Goal: Information Seeking & Learning: Learn about a topic

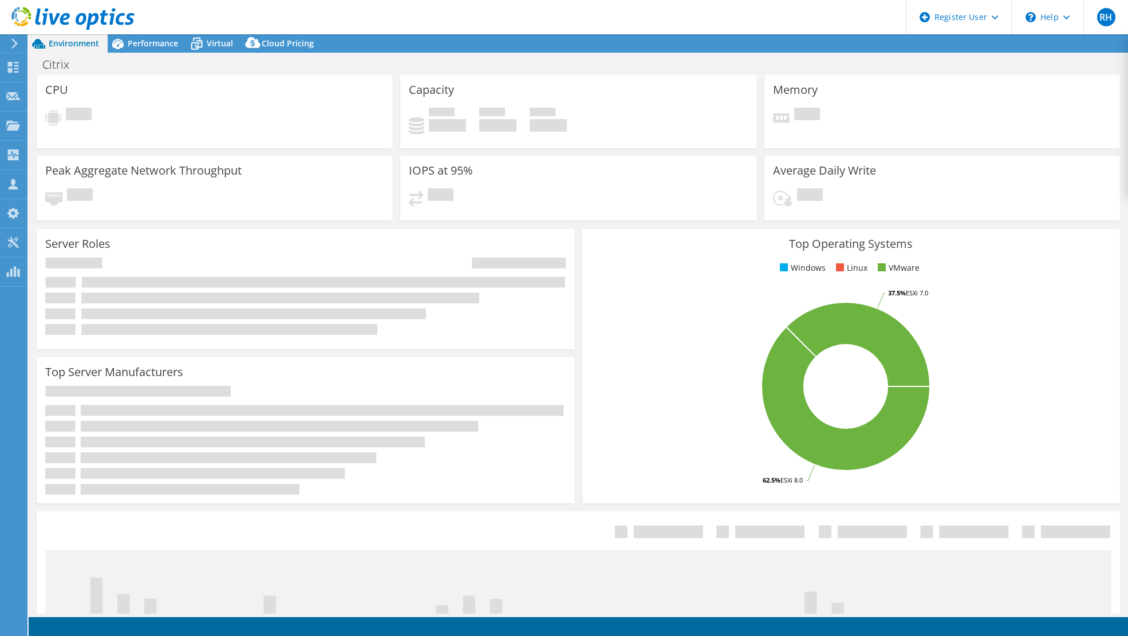
select select "USD"
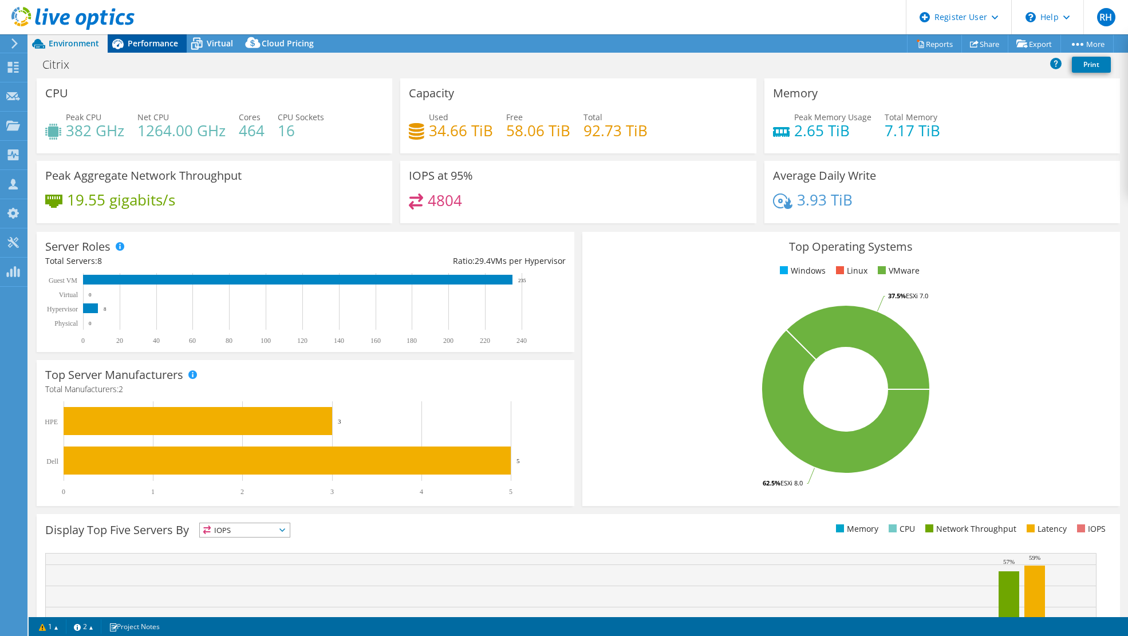
click at [145, 40] on span "Performance" at bounding box center [153, 43] width 50 height 11
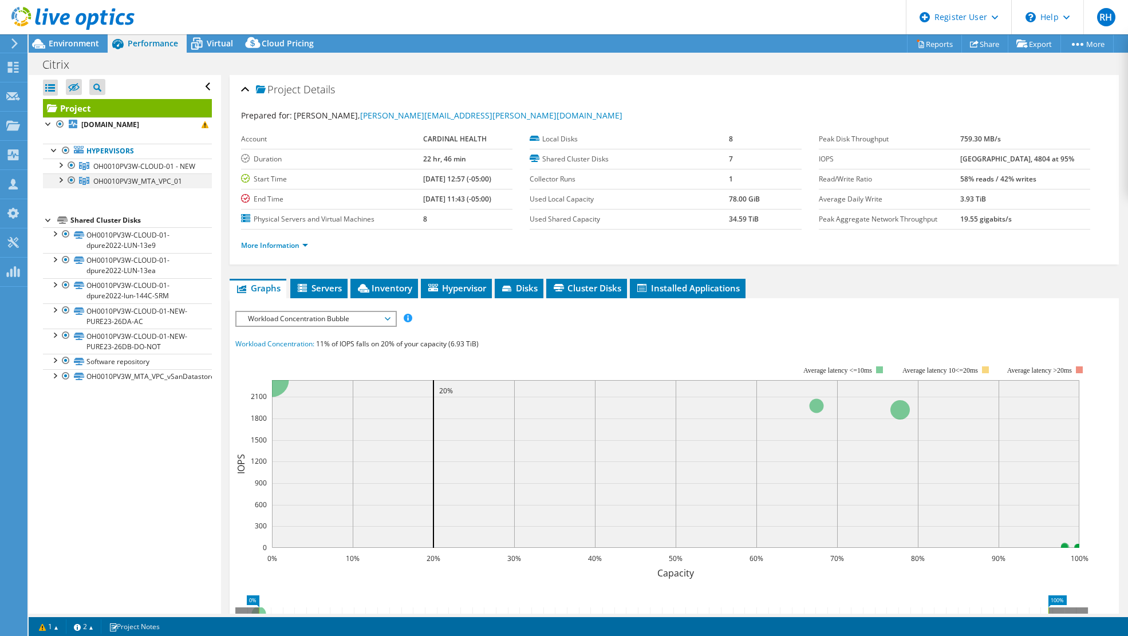
click at [60, 185] on div at bounding box center [59, 179] width 11 height 11
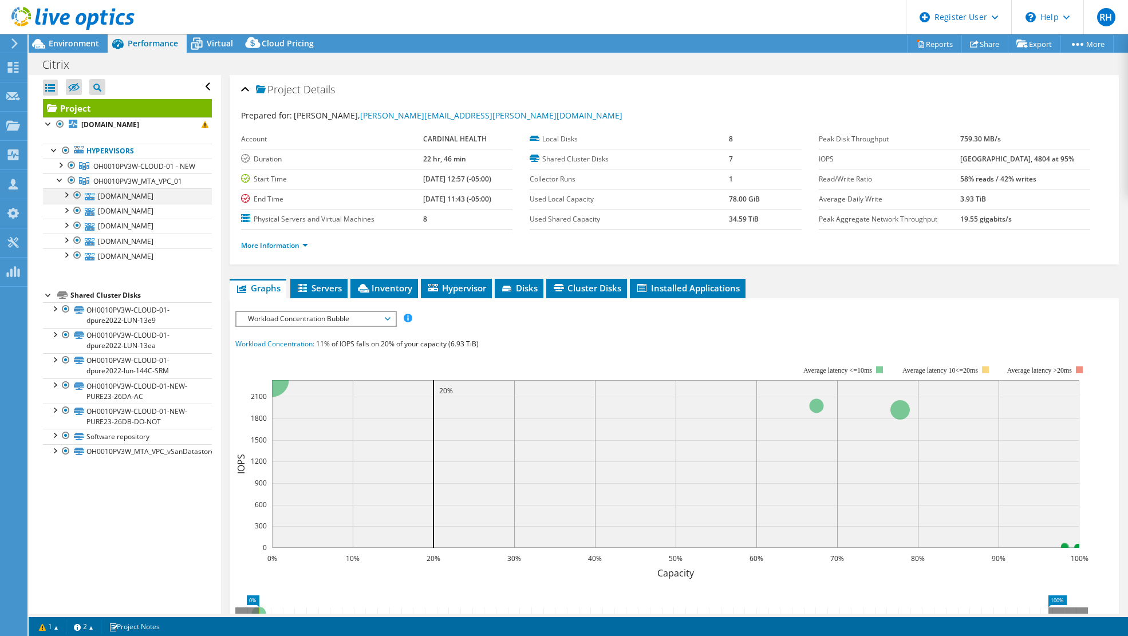
click at [72, 202] on div at bounding box center [77, 195] width 11 height 14
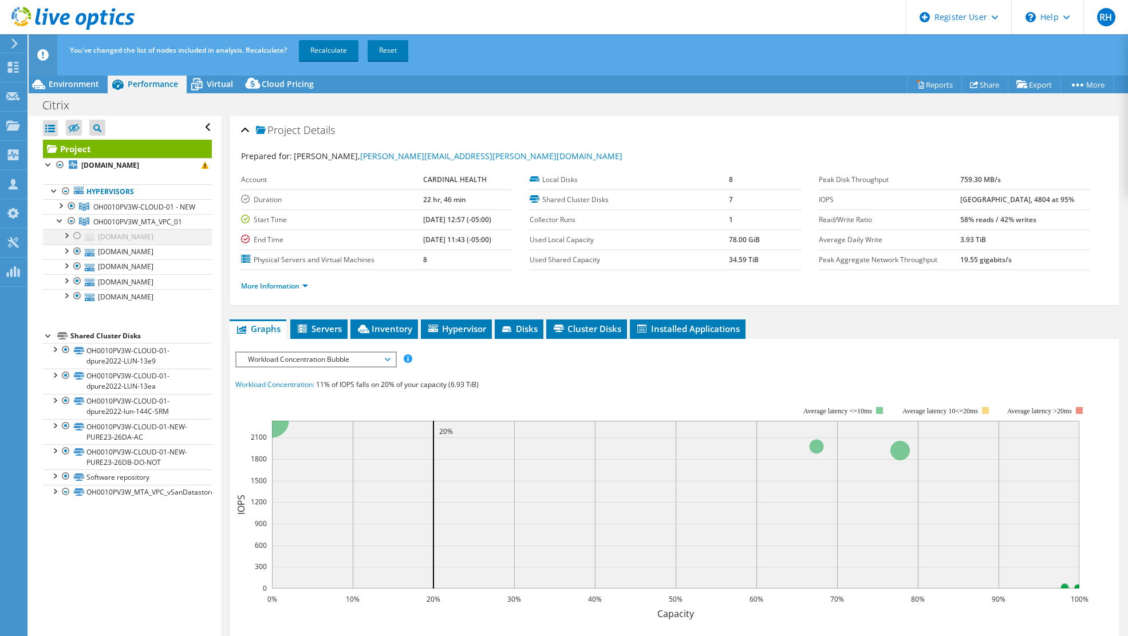
click at [77, 243] on div at bounding box center [77, 236] width 11 height 14
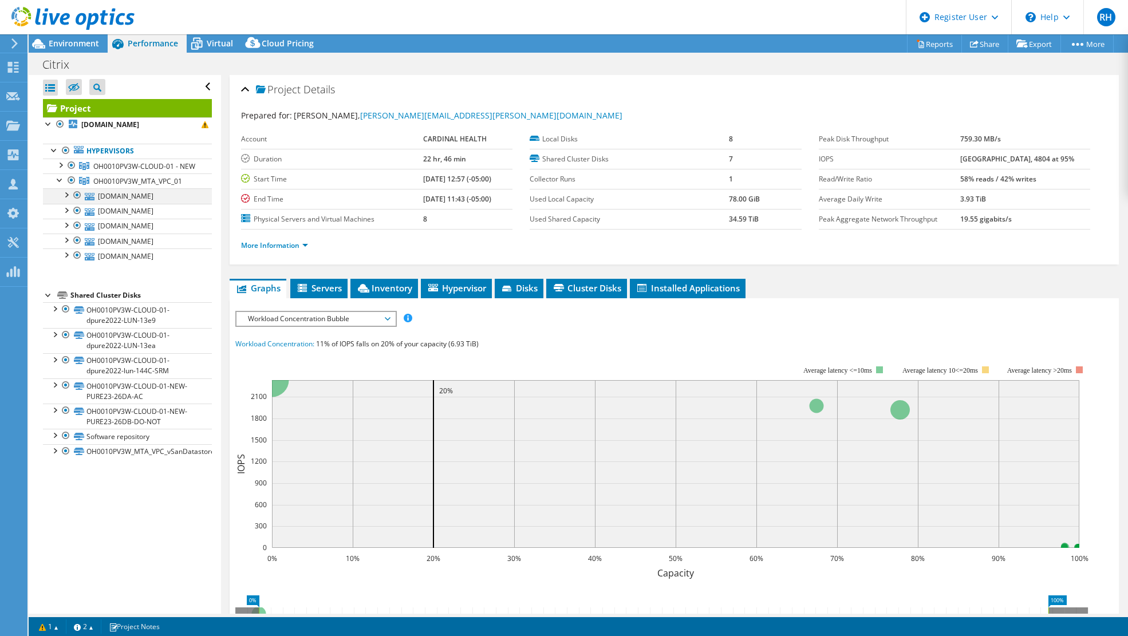
click at [65, 200] on div at bounding box center [65, 193] width 11 height 11
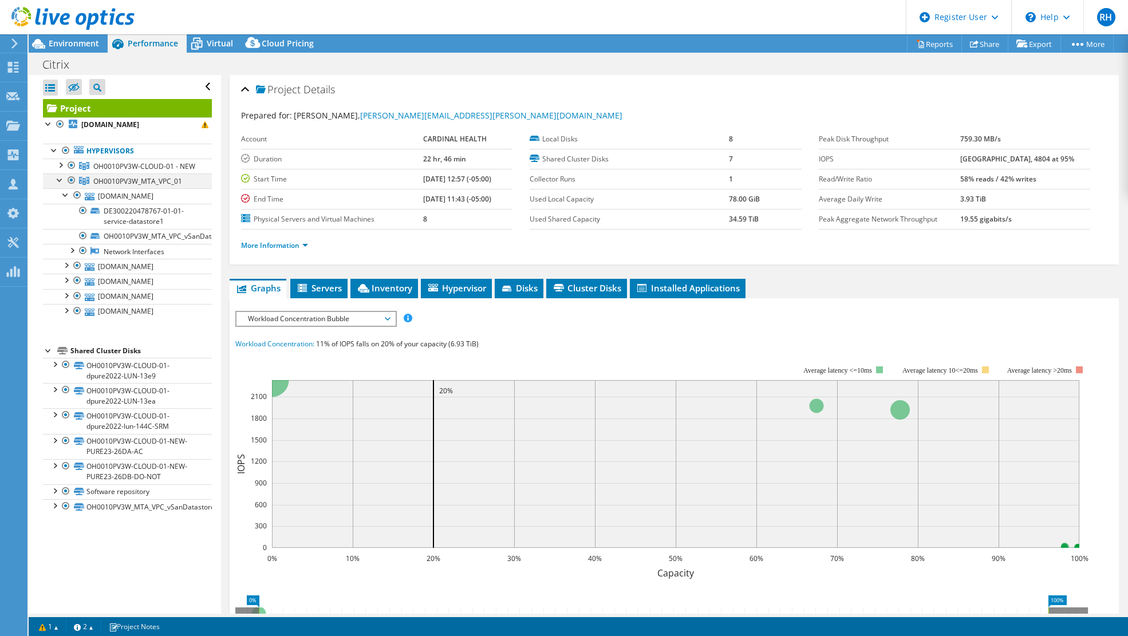
click at [58, 185] on div at bounding box center [59, 179] width 11 height 11
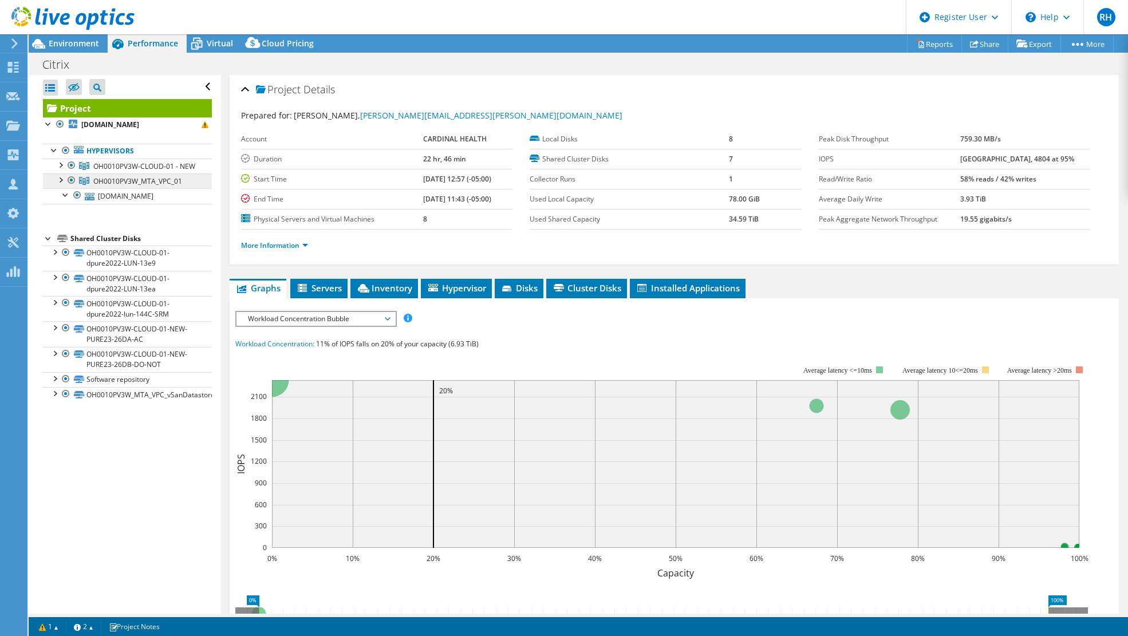
click at [113, 186] on span "OH0010PV3W_MTA_VPC_01" at bounding box center [137, 181] width 89 height 10
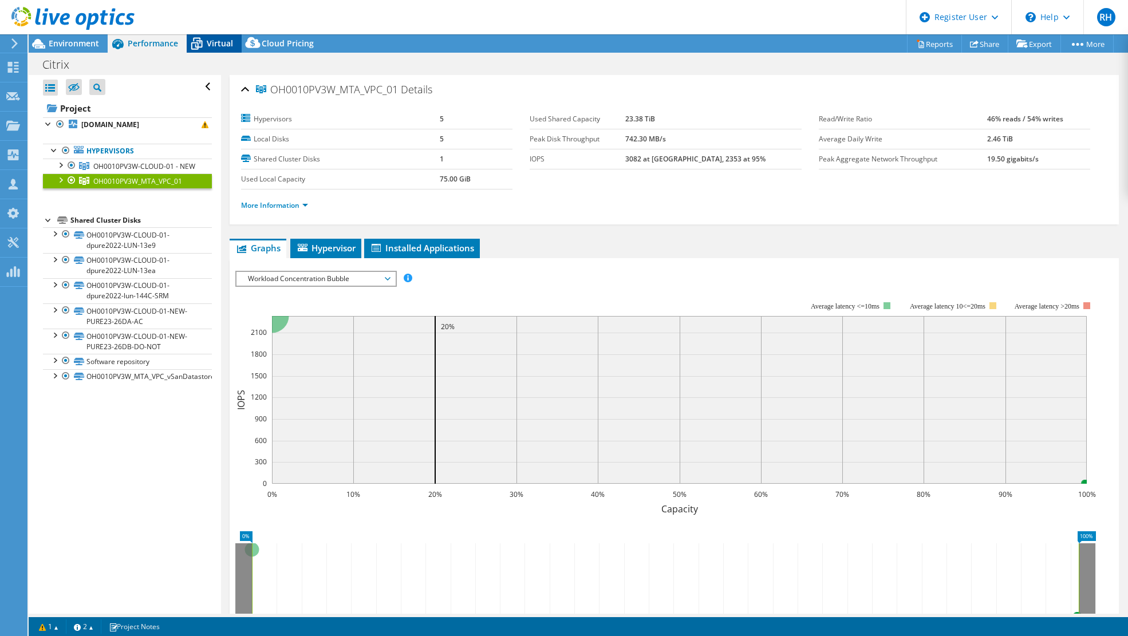
click at [214, 46] on span "Virtual" at bounding box center [220, 43] width 26 height 11
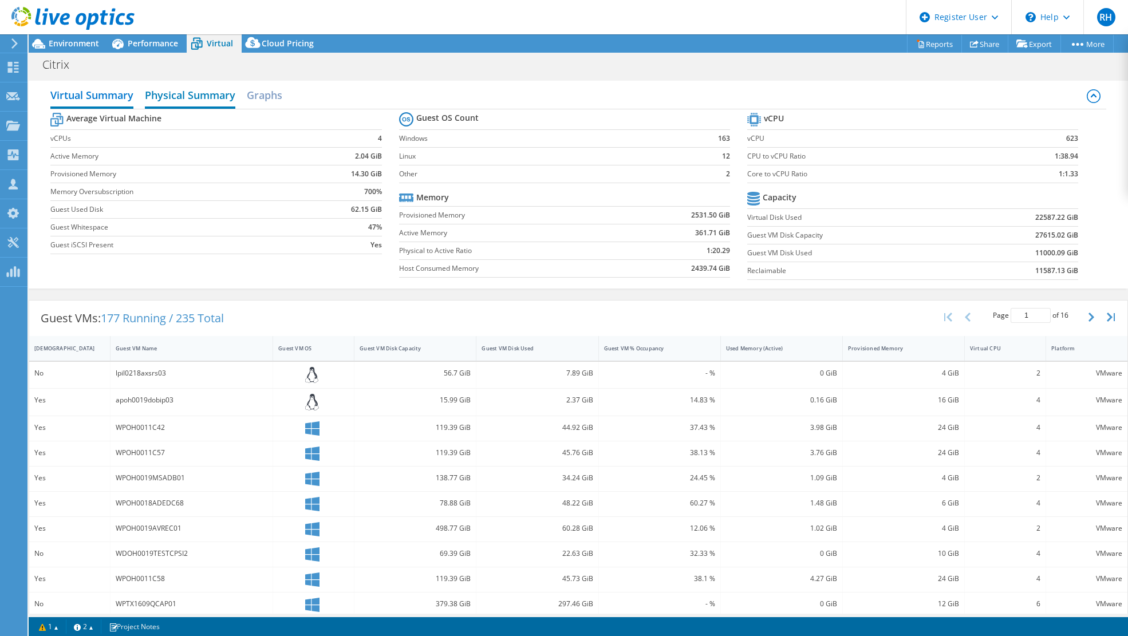
click at [199, 104] on h2 "Physical Summary" at bounding box center [190, 96] width 90 height 25
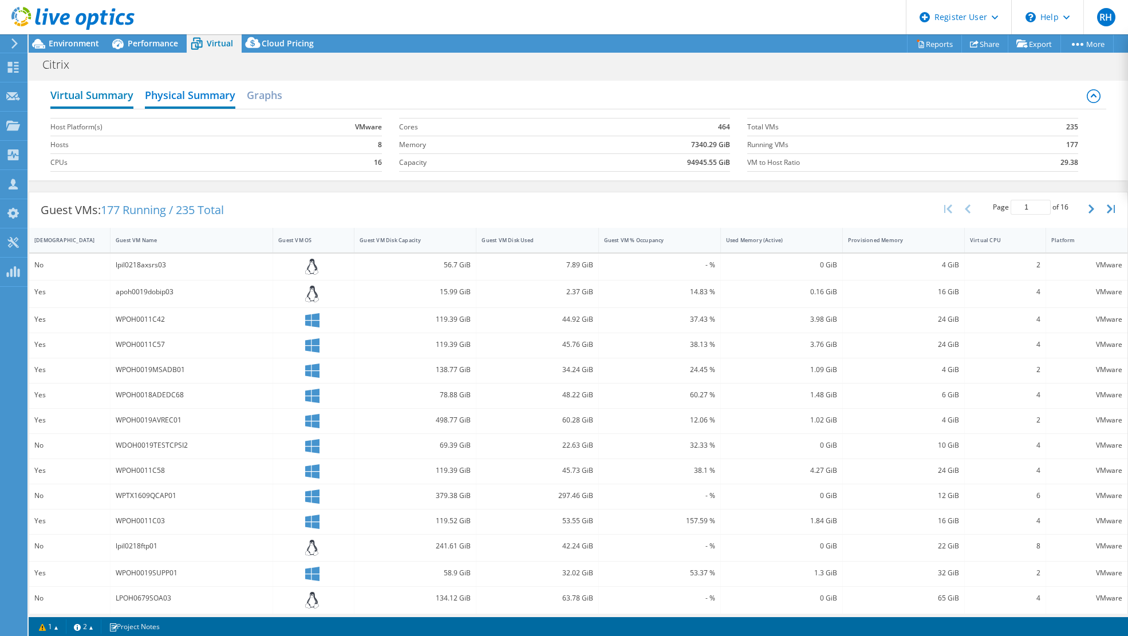
click at [125, 100] on h2 "Virtual Summary" at bounding box center [91, 96] width 83 height 25
